Goal: Use online tool/utility: Utilize a website feature to perform a specific function

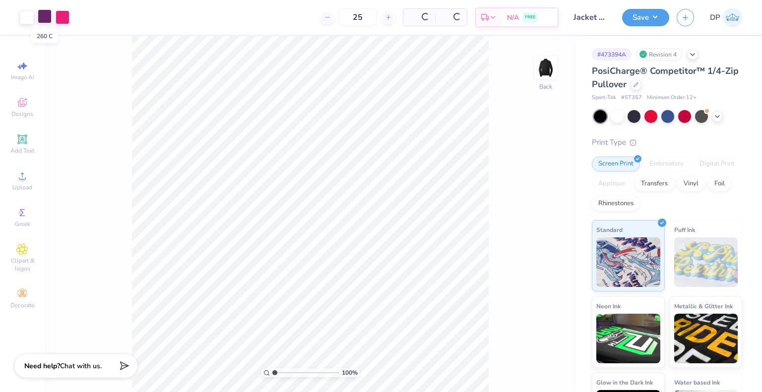
click at [48, 10] on div at bounding box center [45, 16] width 14 height 14
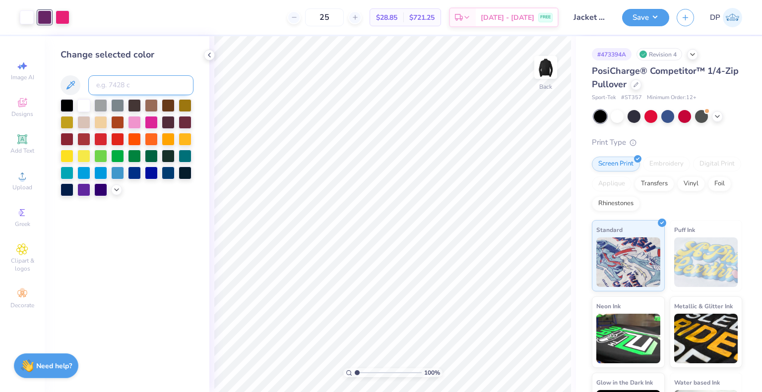
click at [131, 86] on input at bounding box center [140, 85] width 105 height 20
type input "213"
click at [638, 82] on icon at bounding box center [636, 84] width 4 height 4
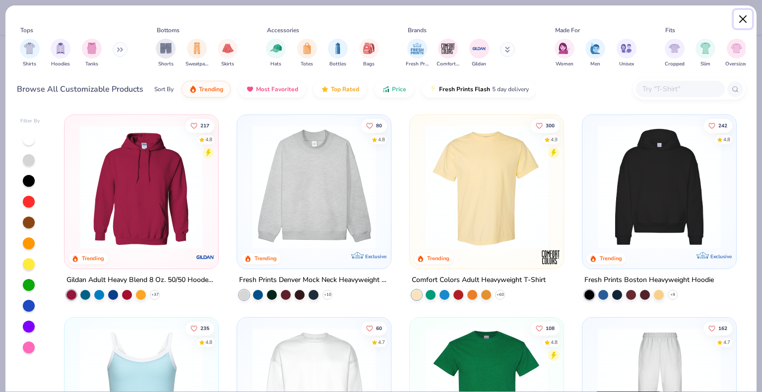
click at [747, 24] on button "Close" at bounding box center [742, 19] width 19 height 19
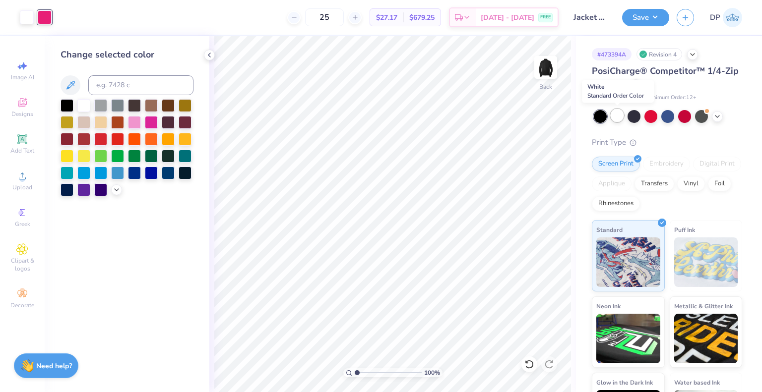
click at [615, 114] on div at bounding box center [616, 115] width 13 height 13
drag, startPoint x: 365, startPoint y: 17, endPoint x: 335, endPoint y: 17, distance: 29.8
click at [335, 17] on div "25" at bounding box center [357, 17] width 74 height 18
type input "60"
